Goal: Task Accomplishment & Management: Manage account settings

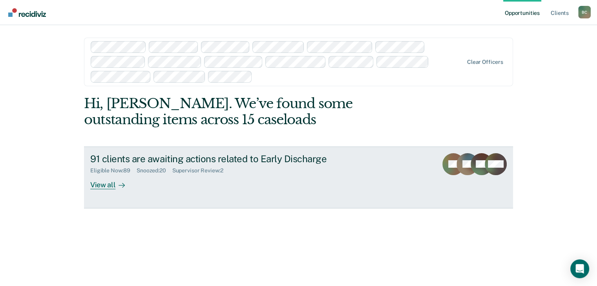
click at [207, 169] on div "Supervisor Review : 2" at bounding box center [200, 171] width 57 height 7
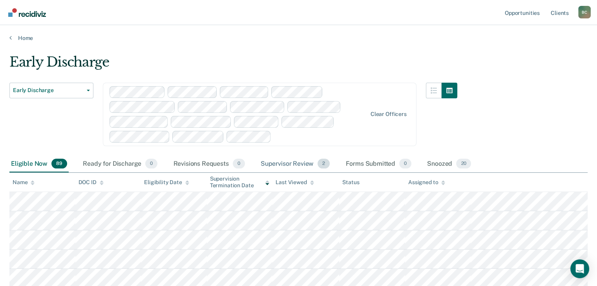
click at [299, 163] on div "Supervisor Review 2" at bounding box center [295, 164] width 73 height 17
